Goal: Find specific page/section: Find specific page/section

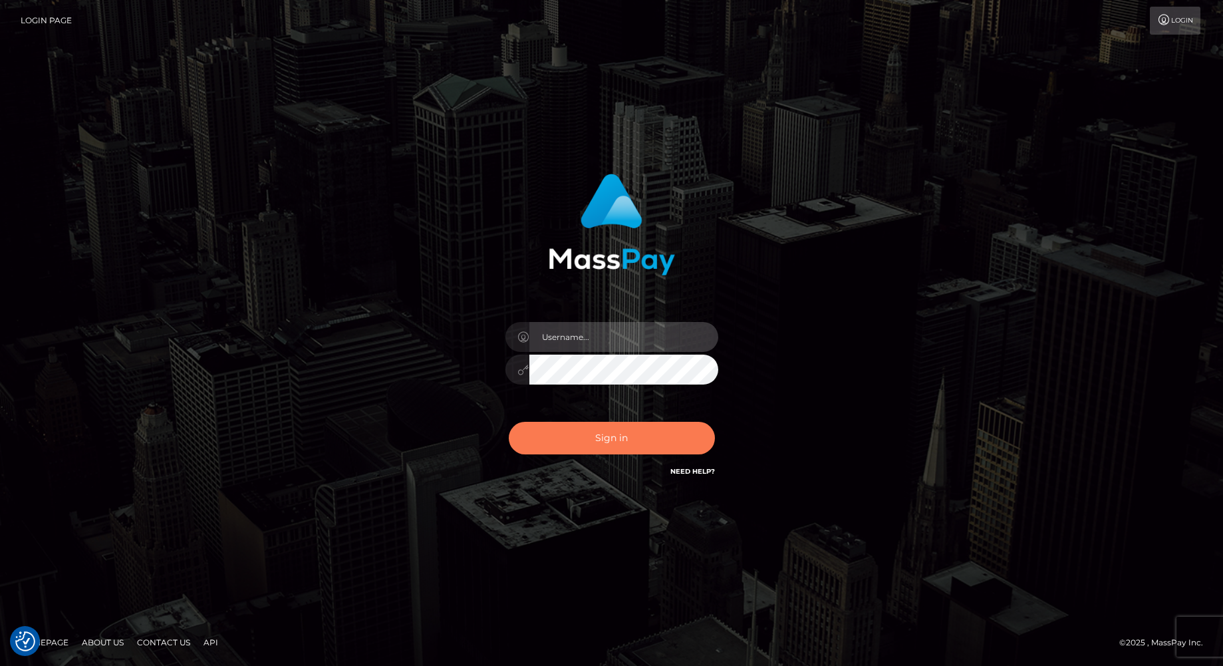
type input "balsaberisic"
click at [581, 440] on button "Sign in" at bounding box center [612, 438] width 206 height 33
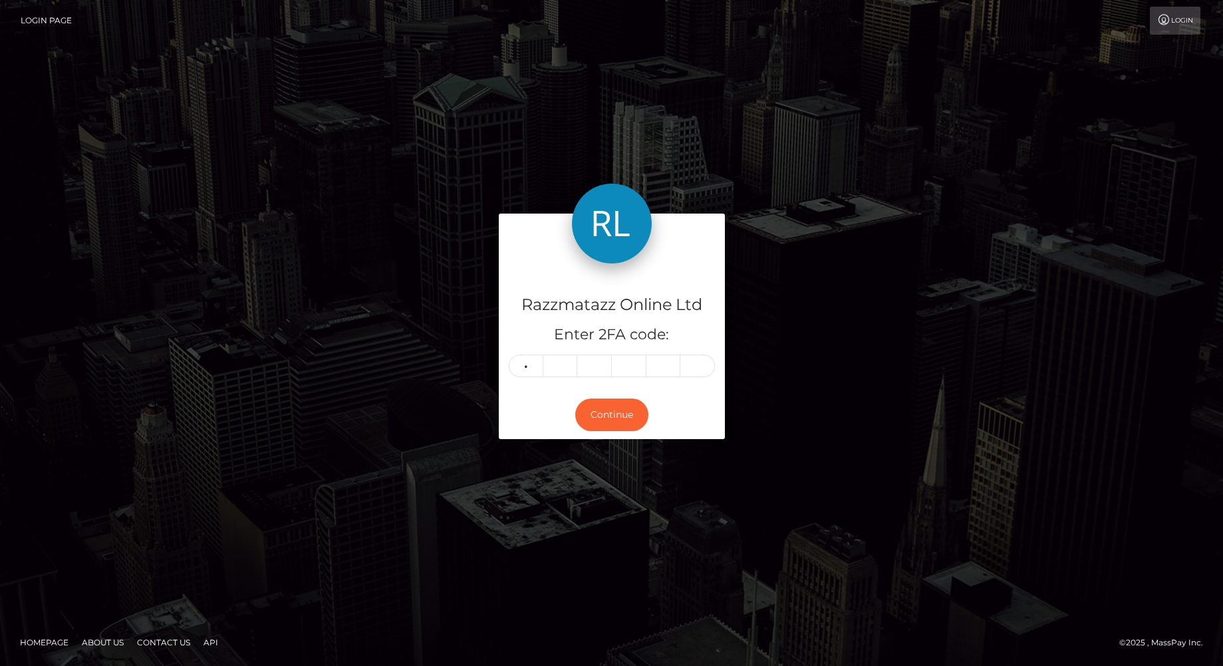
type input "7"
type input "9"
type input "4"
type input "8"
type input "4"
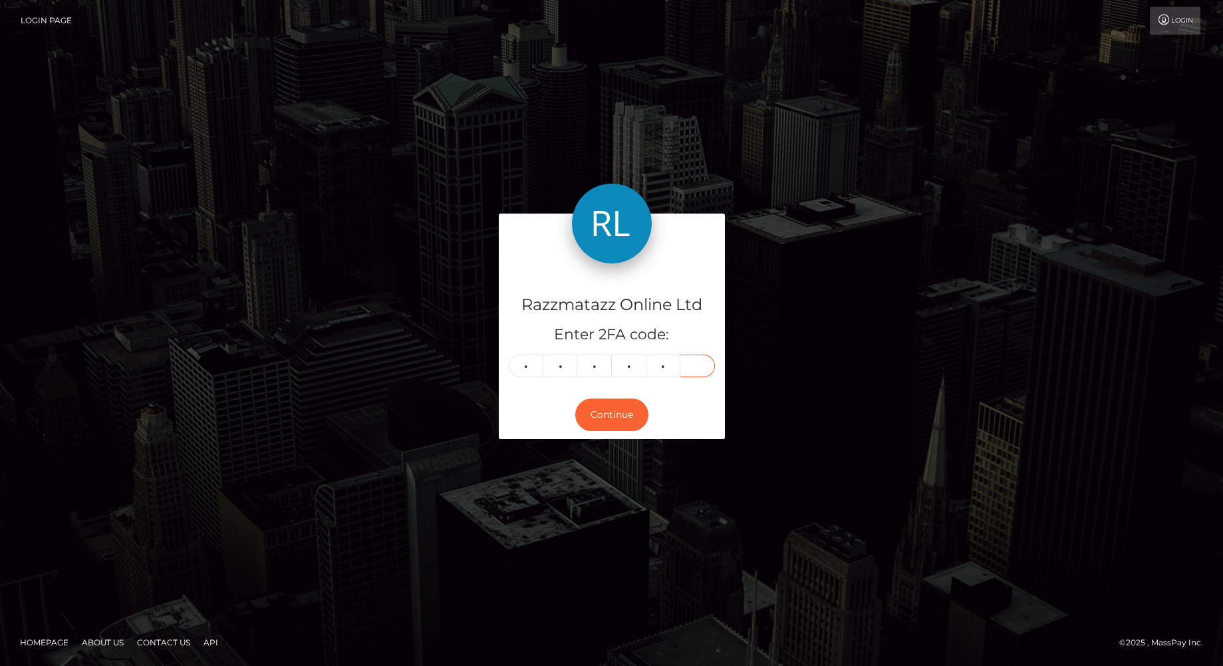
type input "4"
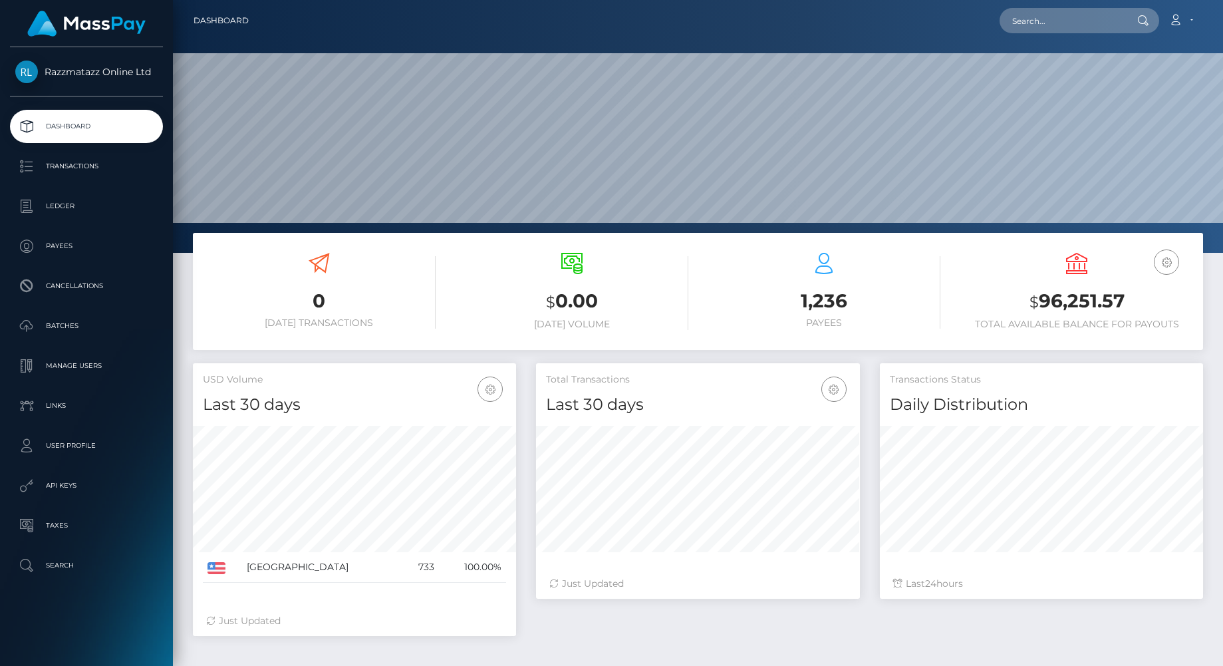
scroll to position [236, 324]
click at [1090, 39] on nav "Dashboard Loading... Loading... Account Edit Profile" at bounding box center [698, 20] width 1050 height 41
click at [1083, 28] on input "text" at bounding box center [1062, 20] width 125 height 25
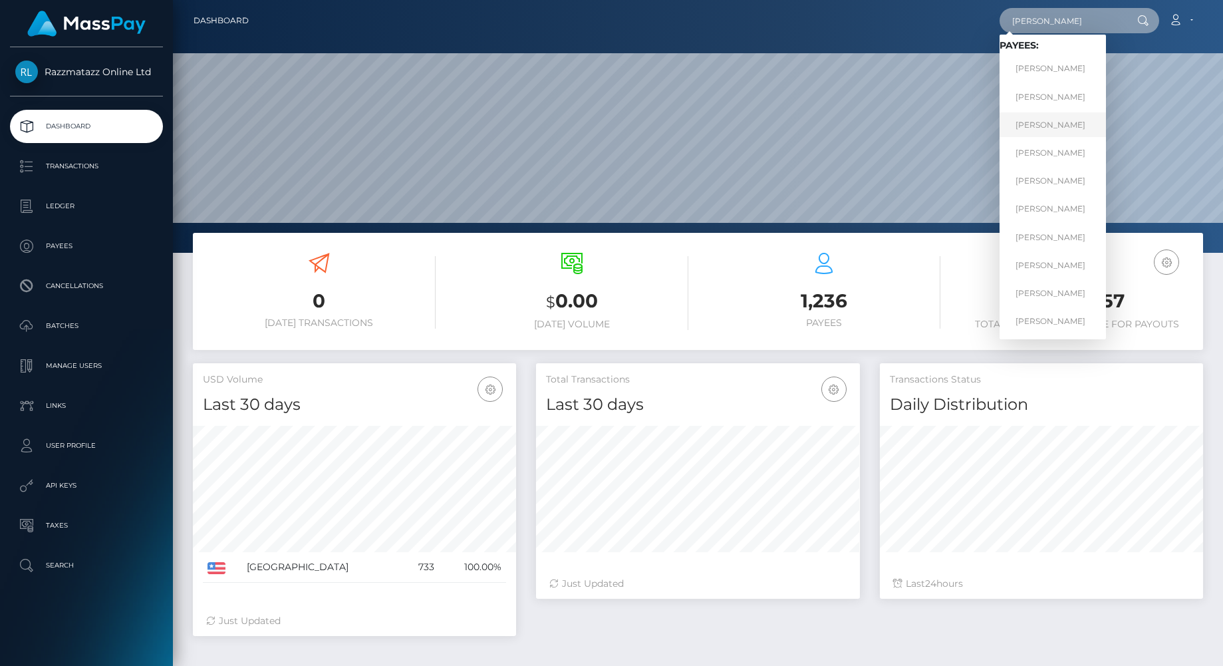
type input "melissa"
click at [1075, 122] on link "MELISSA MARIE SMAIL" at bounding box center [1053, 124] width 106 height 25
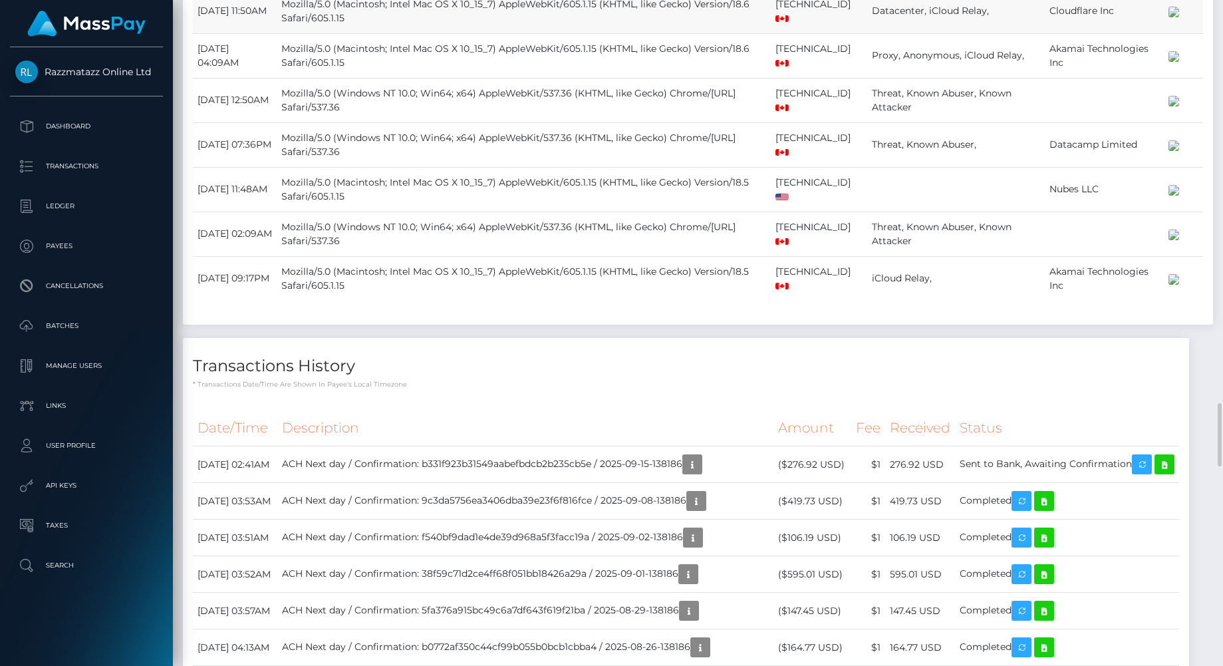
scroll to position [1097, 0]
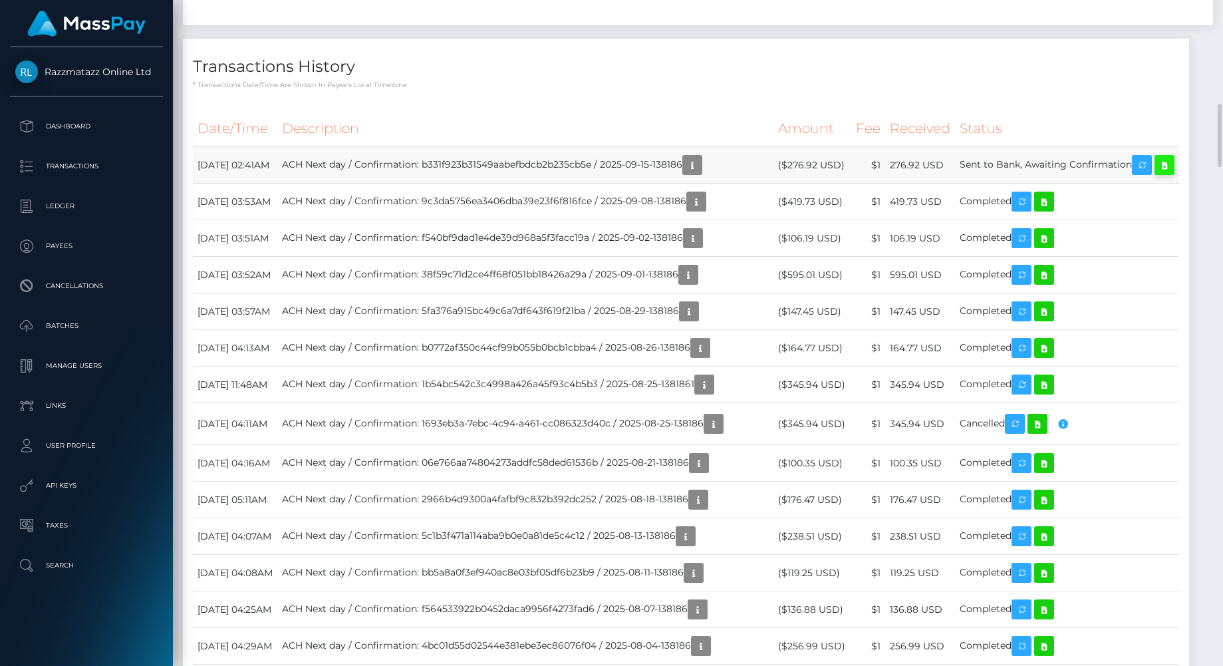
click at [1157, 174] on icon at bounding box center [1165, 165] width 16 height 17
